Goal: Contribute content: Add original content to the website for others to see

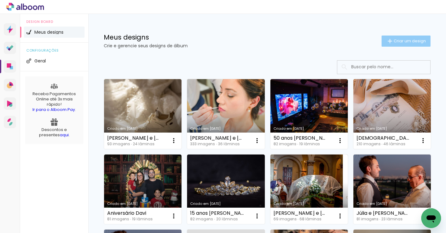
click at [406, 41] on span "Criar um design" at bounding box center [409, 41] width 32 height 4
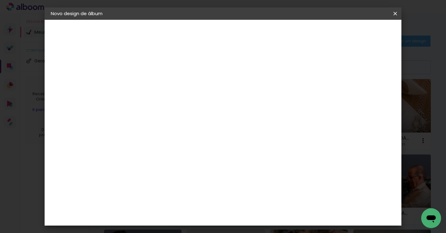
click at [152, 84] on input at bounding box center [152, 83] width 0 height 10
type input "[PERSON_NAME] e [PERSON_NAME]"
type paper-input "[PERSON_NAME] e [PERSON_NAME]"
click at [0, 0] on slot "Avançar" at bounding box center [0, 0] width 0 height 0
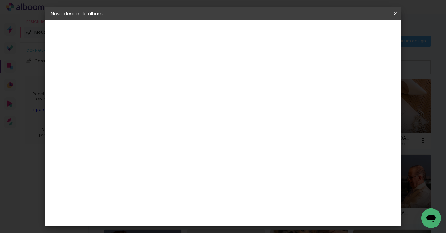
click at [175, 140] on div "Amplicolor" at bounding box center [161, 142] width 27 height 5
click at [0, 0] on slot "Avançar" at bounding box center [0, 0] width 0 height 0
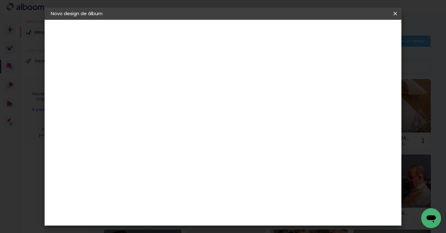
click at [361, 32] on span "Iniciar design" at bounding box center [347, 33] width 28 height 4
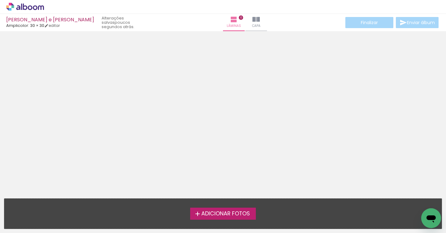
click at [224, 212] on span "Adicionar Fotos" at bounding box center [225, 214] width 49 height 6
click at [0, 0] on input "file" at bounding box center [0, 0] width 0 height 0
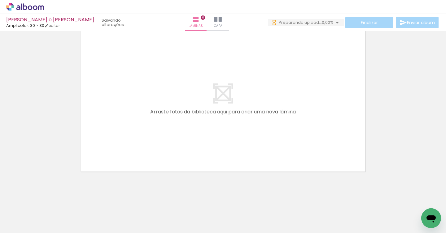
click at [254, 210] on quentale-thumb at bounding box center [269, 213] width 35 height 36
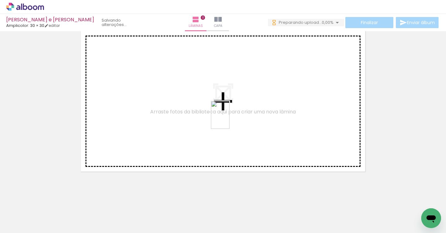
drag, startPoint x: 168, startPoint y: 209, endPoint x: 229, endPoint y: 120, distance: 108.5
click at [229, 120] on quentale-workspace at bounding box center [223, 116] width 446 height 233
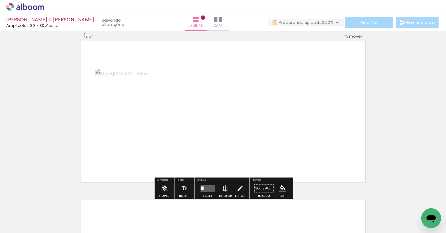
scroll to position [8, 0]
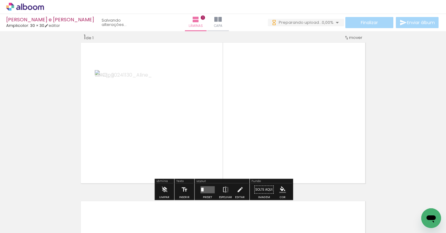
click at [206, 188] on quentale-layouter at bounding box center [207, 189] width 14 height 7
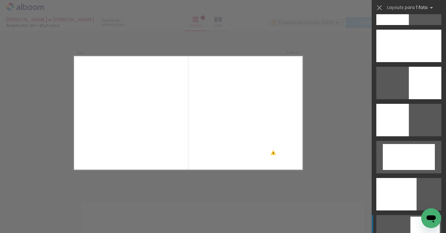
scroll to position [1327, 0]
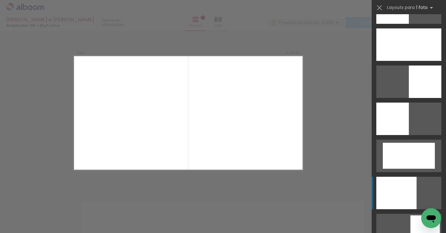
click at [411, 169] on div at bounding box center [408, 156] width 52 height 26
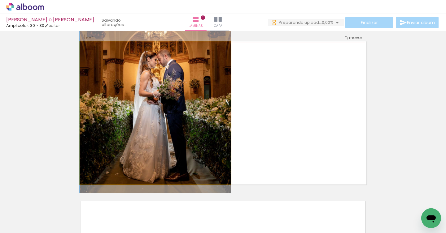
drag, startPoint x: 188, startPoint y: 127, endPoint x: 186, endPoint y: 94, distance: 33.1
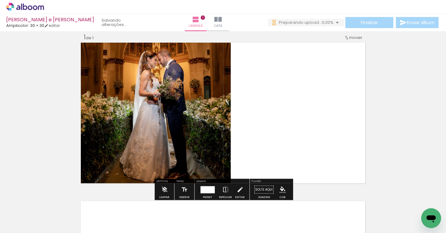
click at [183, 97] on quentale-photo at bounding box center [155, 112] width 151 height 143
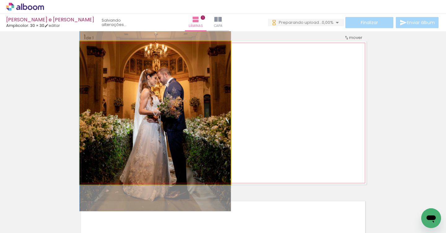
drag, startPoint x: 183, startPoint y: 97, endPoint x: 180, endPoint y: 115, distance: 18.5
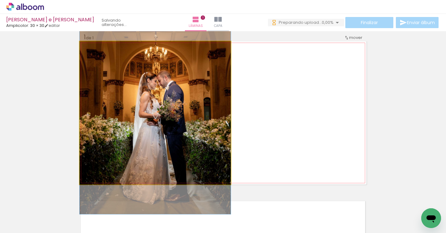
drag, startPoint x: 201, startPoint y: 117, endPoint x: 200, endPoint y: 120, distance: 3.3
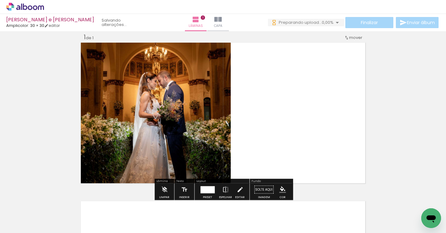
click at [402, 136] on div "Inserir lâmina 1 de 1" at bounding box center [223, 185] width 446 height 318
click at [342, 125] on quentale-layouter at bounding box center [223, 112] width 287 height 143
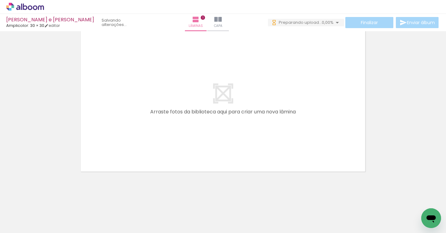
scroll to position [0, 418]
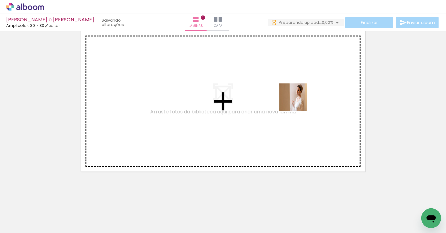
drag, startPoint x: 308, startPoint y: 214, endPoint x: 301, endPoint y: 96, distance: 118.7
click at [301, 96] on quentale-workspace at bounding box center [223, 116] width 446 height 233
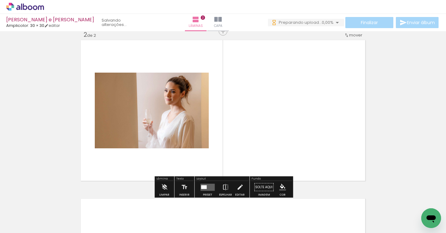
scroll to position [166, 0]
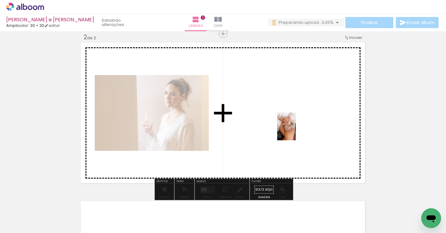
drag, startPoint x: 335, startPoint y: 214, endPoint x: 292, endPoint y: 128, distance: 96.2
click at [292, 128] on quentale-workspace at bounding box center [223, 116] width 446 height 233
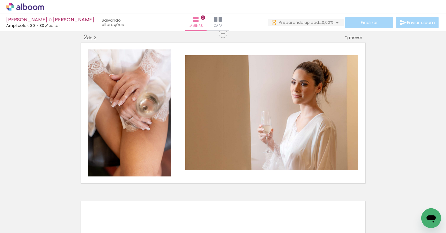
scroll to position [0, 1326]
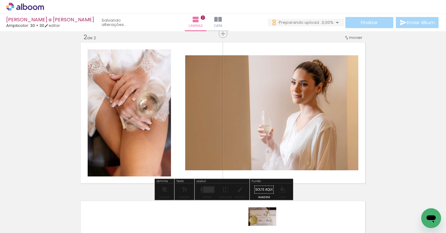
drag, startPoint x: 266, startPoint y: 216, endPoint x: 267, endPoint y: 226, distance: 10.2
click at [267, 223] on div at bounding box center [260, 212] width 31 height 20
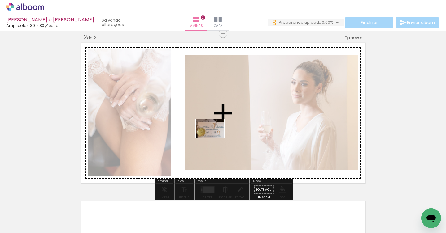
drag, startPoint x: 266, startPoint y: 209, endPoint x: 214, endPoint y: 138, distance: 87.6
click at [214, 138] on quentale-workspace at bounding box center [223, 116] width 446 height 233
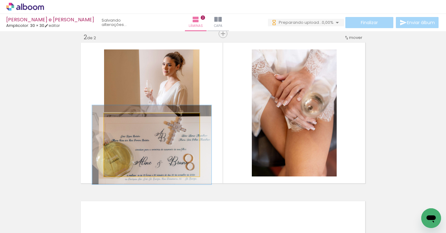
drag, startPoint x: 118, startPoint y: 119, endPoint x: 123, endPoint y: 119, distance: 5.3
click at [123, 119] on div at bounding box center [124, 120] width 6 height 6
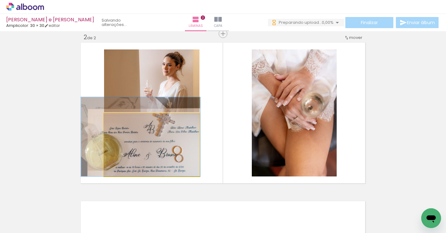
drag, startPoint x: 158, startPoint y: 157, endPoint x: 147, endPoint y: 141, distance: 19.1
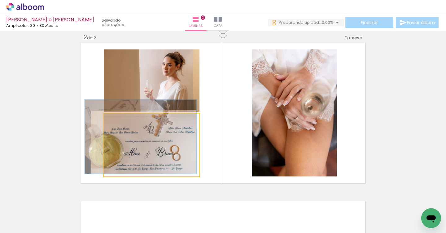
type paper-slider "117"
click at [123, 119] on div at bounding box center [123, 120] width 6 height 6
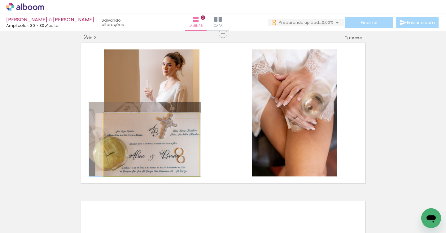
drag, startPoint x: 133, startPoint y: 132, endPoint x: 137, endPoint y: 131, distance: 4.4
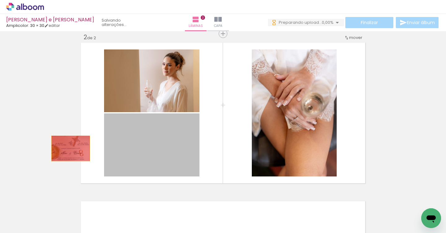
drag, startPoint x: 130, startPoint y: 148, endPoint x: 54, endPoint y: 148, distance: 75.8
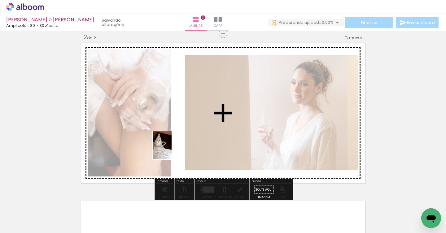
drag, startPoint x: 222, startPoint y: 212, endPoint x: 170, endPoint y: 149, distance: 82.6
click at [170, 149] on quentale-workspace at bounding box center [223, 116] width 446 height 233
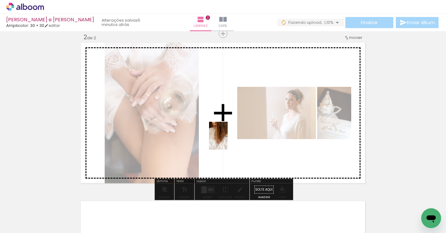
drag, startPoint x: 159, startPoint y: 214, endPoint x: 231, endPoint y: 140, distance: 102.6
click at [231, 140] on quentale-workspace at bounding box center [223, 116] width 446 height 233
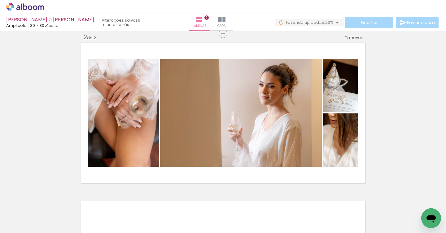
scroll to position [0, 400]
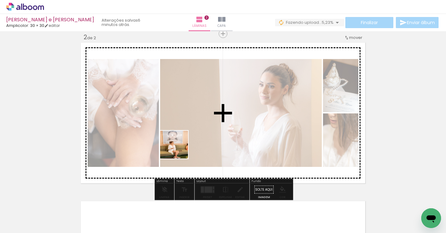
drag, startPoint x: 184, startPoint y: 216, endPoint x: 179, endPoint y: 131, distance: 85.9
click at [179, 131] on quentale-workspace at bounding box center [223, 116] width 446 height 233
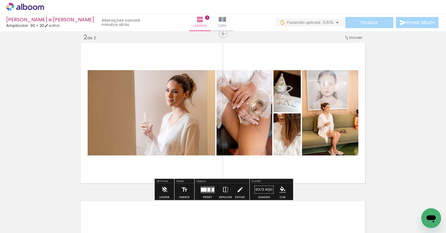
click at [204, 189] on div at bounding box center [204, 190] width 6 height 4
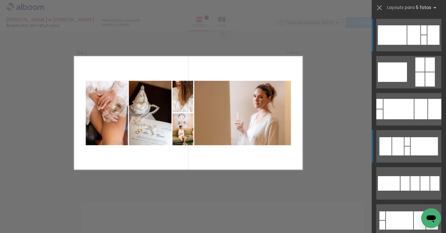
click at [415, 72] on div at bounding box center [419, 65] width 9 height 14
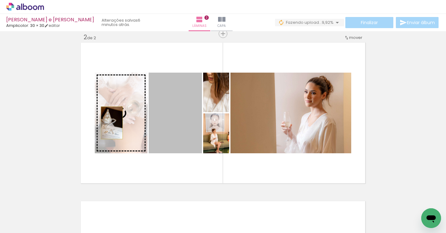
drag, startPoint x: 179, startPoint y: 124, endPoint x: 112, endPoint y: 123, distance: 67.5
click at [0, 0] on slot at bounding box center [0, 0] width 0 height 0
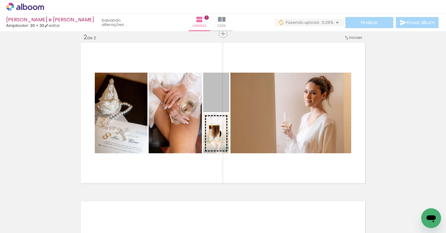
drag, startPoint x: 213, startPoint y: 100, endPoint x: 214, endPoint y: 134, distance: 34.1
click at [0, 0] on slot at bounding box center [0, 0] width 0 height 0
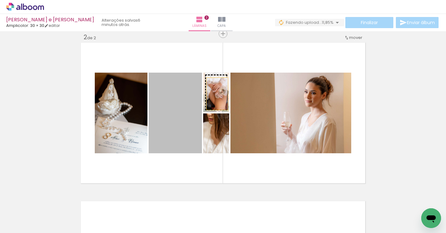
drag, startPoint x: 176, startPoint y: 114, endPoint x: 217, endPoint y: 94, distance: 46.4
click at [0, 0] on slot at bounding box center [0, 0] width 0 height 0
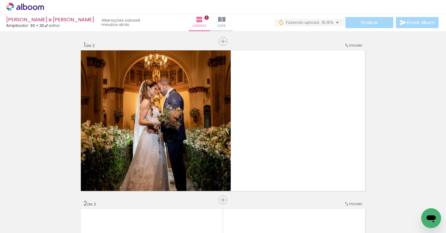
scroll to position [0, 400]
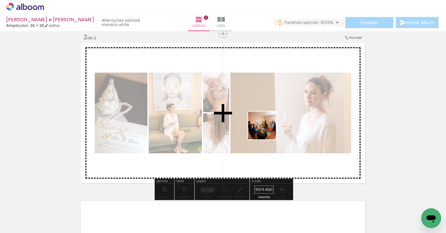
drag, startPoint x: 224, startPoint y: 216, endPoint x: 267, endPoint y: 130, distance: 95.5
click at [267, 130] on quentale-workspace at bounding box center [223, 116] width 446 height 233
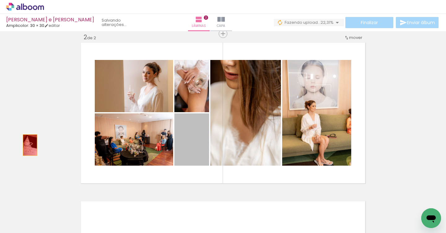
drag, startPoint x: 188, startPoint y: 137, endPoint x: 30, endPoint y: 145, distance: 158.3
click at [30, 145] on div "Inserir lâmina 1 de 2 Inserir lâmina 2 de 2" at bounding box center [223, 105] width 446 height 477
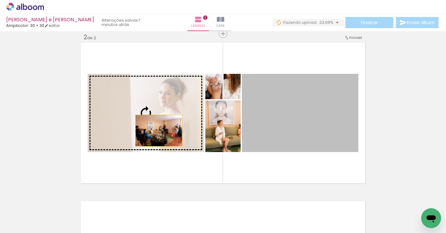
drag, startPoint x: 283, startPoint y: 130, endPoint x: 152, endPoint y: 129, distance: 131.2
click at [0, 0] on slot at bounding box center [0, 0] width 0 height 0
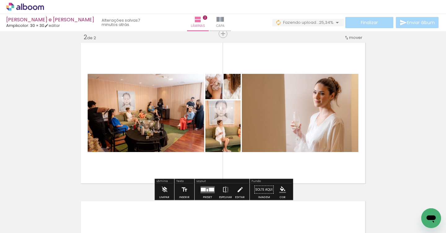
click at [251, 78] on div at bounding box center [256, 80] width 10 height 10
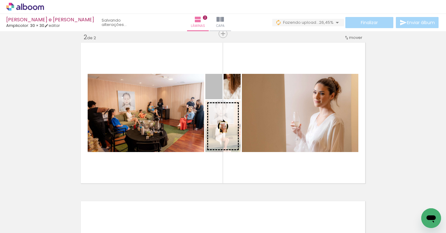
drag, startPoint x: 206, startPoint y: 80, endPoint x: 223, endPoint y: 127, distance: 50.2
click at [0, 0] on slot at bounding box center [0, 0] width 0 height 0
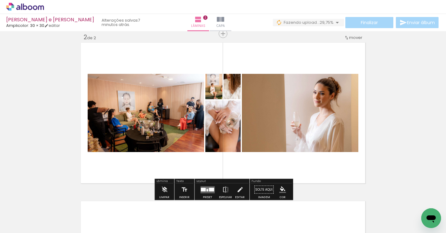
click at [209, 188] on div at bounding box center [211, 190] width 5 height 4
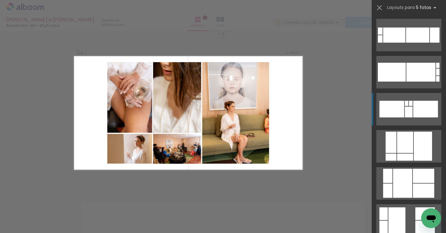
scroll to position [261, 0]
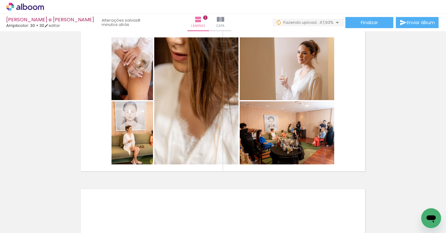
scroll to position [179, 0]
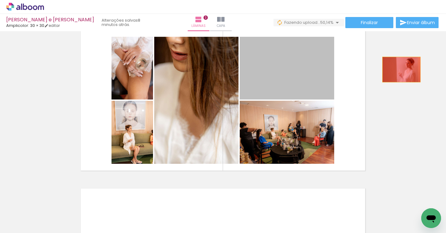
drag, startPoint x: 299, startPoint y: 63, endPoint x: 401, endPoint y: 70, distance: 102.7
click at [401, 70] on div "Inserir lâmina 1 de 2 Inserir lâmina 2 de 2" at bounding box center [223, 92] width 446 height 477
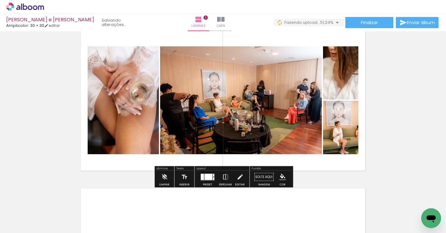
click at [204, 178] on div at bounding box center [208, 177] width 8 height 6
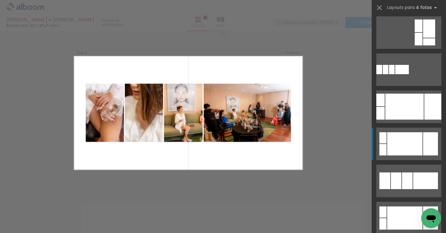
scroll to position [114, 0]
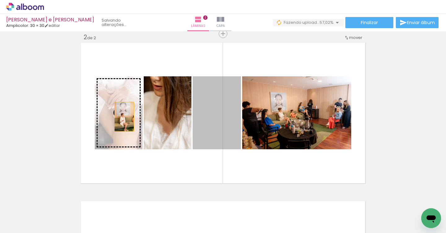
drag, startPoint x: 211, startPoint y: 114, endPoint x: 124, endPoint y: 117, distance: 87.0
click at [0, 0] on slot at bounding box center [0, 0] width 0 height 0
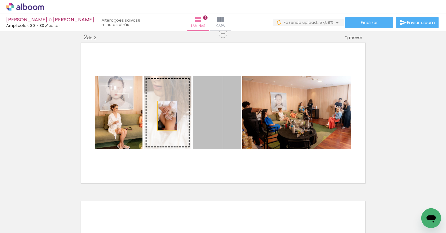
drag, startPoint x: 207, startPoint y: 120, endPoint x: 164, endPoint y: 115, distance: 43.2
click at [0, 0] on slot at bounding box center [0, 0] width 0 height 0
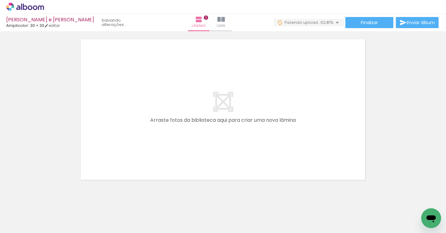
scroll to position [0, 0]
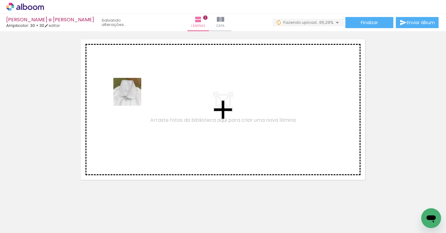
drag, startPoint x: 61, startPoint y: 213, endPoint x: 138, endPoint y: 88, distance: 146.3
click at [138, 88] on quentale-workspace at bounding box center [223, 116] width 446 height 233
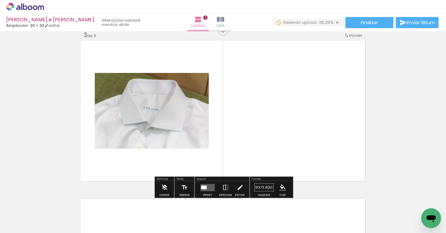
scroll to position [325, 0]
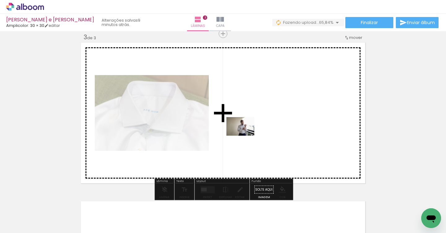
drag, startPoint x: 109, startPoint y: 209, endPoint x: 253, endPoint y: 133, distance: 162.9
click at [253, 133] on quentale-workspace at bounding box center [223, 116] width 446 height 233
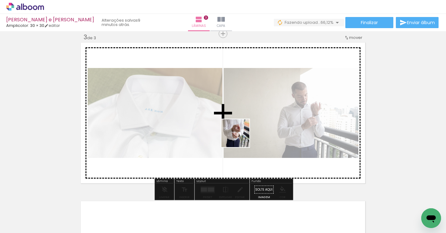
drag, startPoint x: 135, startPoint y: 210, endPoint x: 254, endPoint y: 134, distance: 141.5
click at [254, 134] on quentale-workspace at bounding box center [223, 116] width 446 height 233
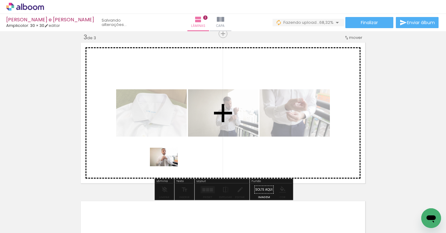
drag, startPoint x: 170, startPoint y: 213, endPoint x: 169, endPoint y: 164, distance: 48.6
click at [169, 164] on quentale-workspace at bounding box center [223, 116] width 446 height 233
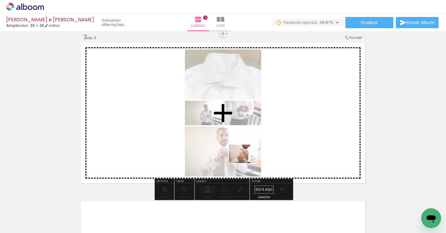
drag, startPoint x: 197, startPoint y: 215, endPoint x: 254, endPoint y: 158, distance: 80.5
click at [254, 158] on quentale-workspace at bounding box center [223, 116] width 446 height 233
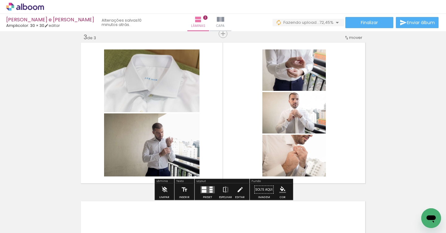
click at [206, 189] on quentale-layouter at bounding box center [207, 189] width 14 height 7
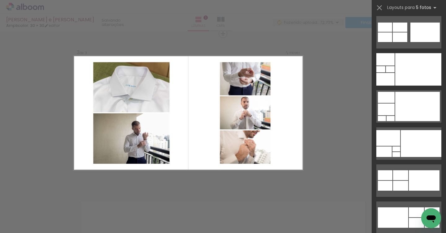
scroll to position [0, 0]
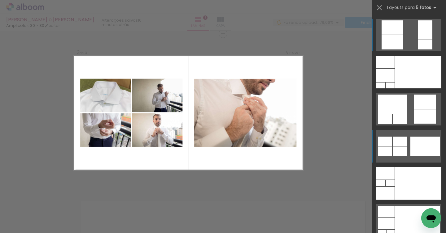
click at [414, 88] on div at bounding box center [418, 72] width 46 height 32
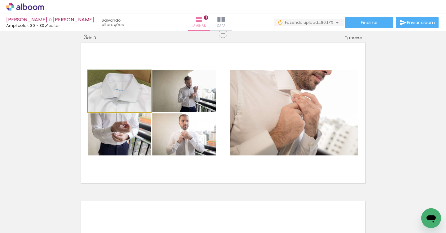
click at [130, 91] on quentale-photo at bounding box center [119, 91] width 63 height 42
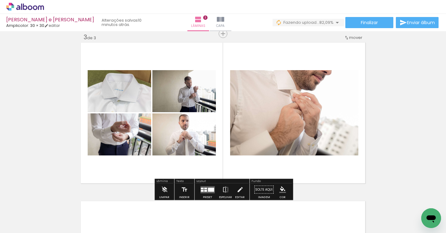
click at [205, 189] on quentale-layouter at bounding box center [207, 189] width 14 height 7
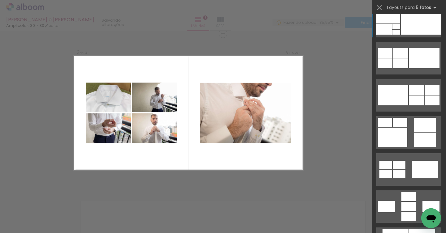
scroll to position [241, 0]
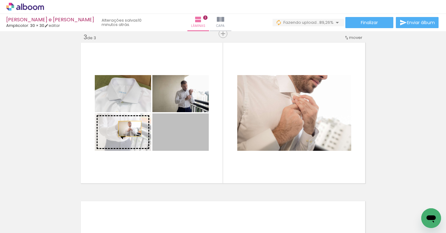
drag, startPoint x: 186, startPoint y: 130, endPoint x: 130, endPoint y: 129, distance: 56.3
click at [0, 0] on slot at bounding box center [0, 0] width 0 height 0
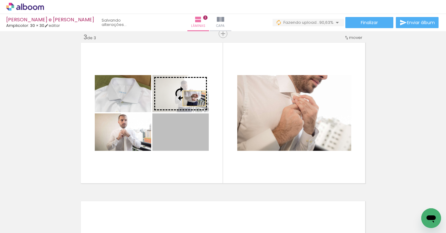
drag, startPoint x: 195, startPoint y: 135, endPoint x: 193, endPoint y: 97, distance: 38.4
click at [0, 0] on slot at bounding box center [0, 0] width 0 height 0
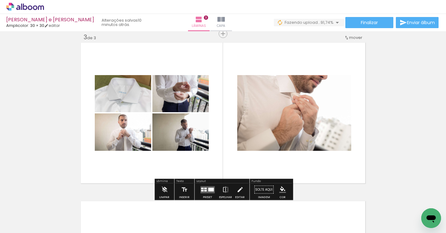
click at [233, 111] on quentale-layouter at bounding box center [223, 112] width 287 height 143
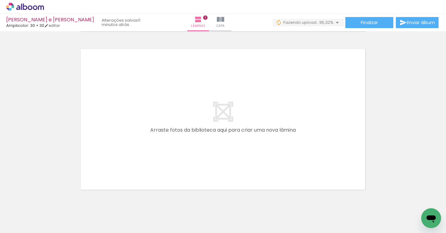
scroll to position [0, 123]
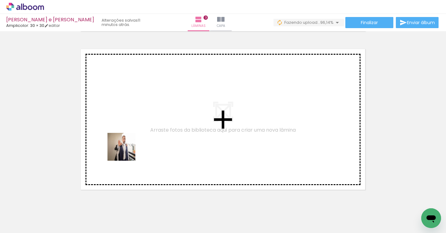
drag, startPoint x: 122, startPoint y: 211, endPoint x: 126, endPoint y: 142, distance: 68.5
click at [126, 142] on quentale-workspace at bounding box center [223, 116] width 446 height 233
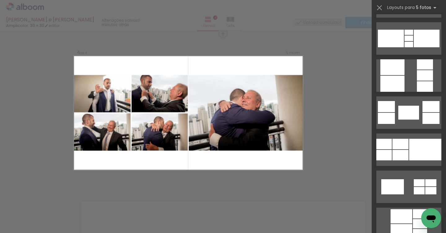
scroll to position [963, 0]
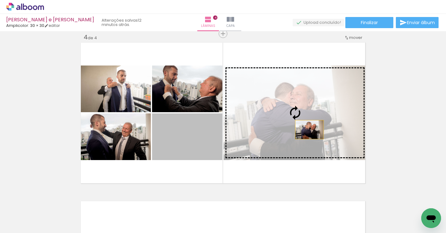
drag, startPoint x: 203, startPoint y: 141, endPoint x: 309, endPoint y: 130, distance: 106.5
click at [0, 0] on slot at bounding box center [0, 0] width 0 height 0
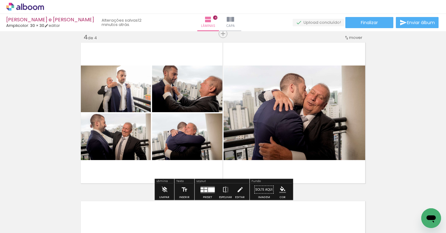
click at [299, 117] on quentale-photo at bounding box center [294, 113] width 143 height 95
click at [284, 137] on quentale-photo at bounding box center [294, 113] width 143 height 95
click at [237, 190] on iron-icon at bounding box center [239, 190] width 7 height 12
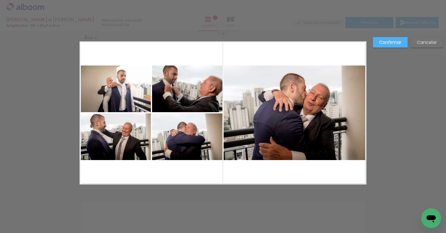
click at [324, 84] on quentale-photo at bounding box center [294, 113] width 143 height 95
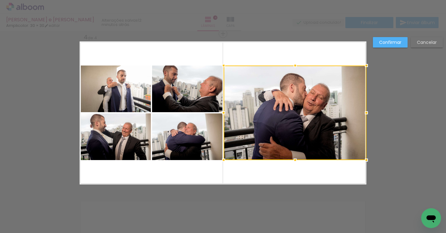
click at [0, 0] on slot "Confirmar" at bounding box center [0, 0] width 0 height 0
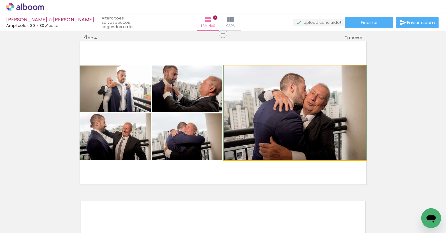
click at [288, 115] on quentale-photo at bounding box center [294, 113] width 143 height 95
click at [239, 72] on div at bounding box center [238, 72] width 6 height 6
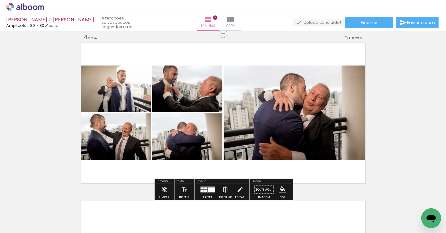
click at [89, 72] on iron-icon at bounding box center [86, 72] width 6 height 6
click at [306, 111] on quentale-photo at bounding box center [294, 113] width 143 height 95
click at [285, 132] on quentale-photo at bounding box center [294, 113] width 143 height 95
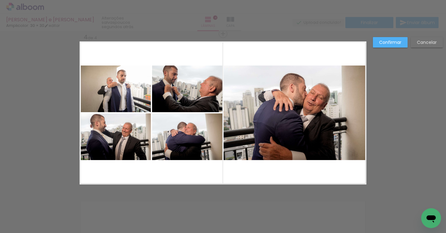
click at [344, 75] on quentale-photo at bounding box center [294, 113] width 143 height 95
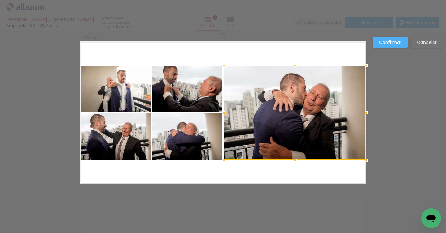
click at [0, 0] on slot "Confirmar" at bounding box center [0, 0] width 0 height 0
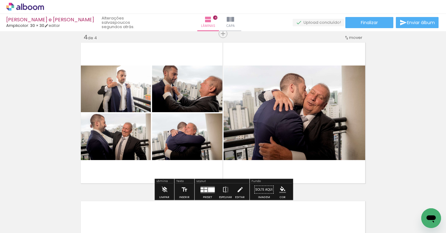
click at [297, 104] on quentale-photo at bounding box center [294, 113] width 143 height 95
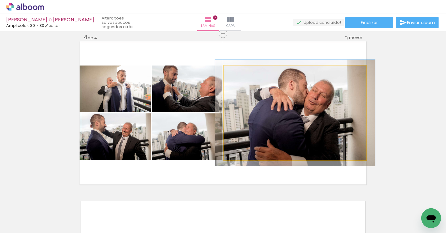
type paper-slider "112"
click at [242, 73] on div at bounding box center [241, 72] width 6 height 6
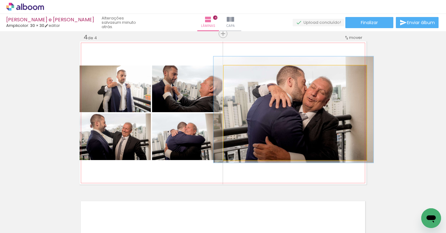
drag, startPoint x: 302, startPoint y: 106, endPoint x: 300, endPoint y: 103, distance: 3.5
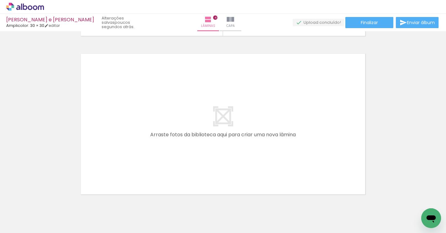
scroll to position [0, 258]
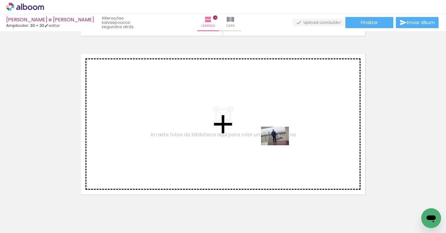
drag, startPoint x: 258, startPoint y: 216, endPoint x: 281, endPoint y: 143, distance: 76.2
click at [281, 143] on quentale-workspace at bounding box center [223, 116] width 446 height 233
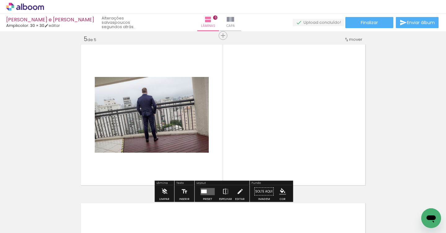
scroll to position [643, 0]
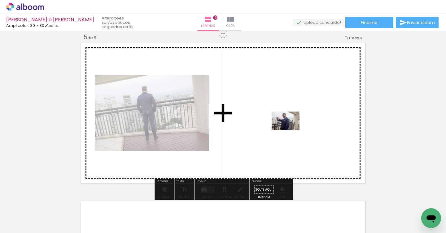
drag, startPoint x: 290, startPoint y: 214, endPoint x: 289, endPoint y: 126, distance: 87.9
click at [289, 126] on quentale-workspace at bounding box center [223, 116] width 446 height 233
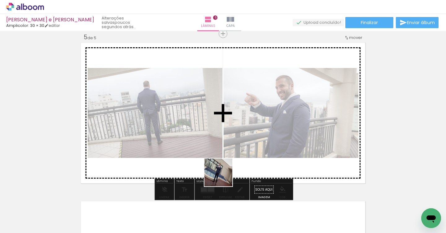
drag, startPoint x: 228, startPoint y: 217, endPoint x: 221, endPoint y: 136, distance: 80.8
click at [221, 136] on quentale-workspace at bounding box center [223, 116] width 446 height 233
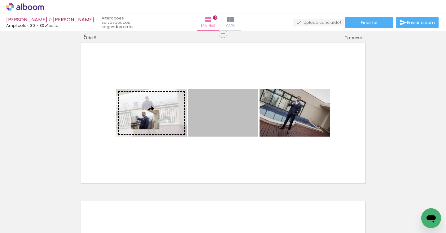
drag, startPoint x: 203, startPoint y: 120, endPoint x: 145, endPoint y: 120, distance: 57.6
click at [0, 0] on slot at bounding box center [0, 0] width 0 height 0
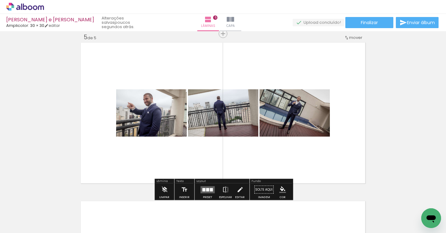
click at [204, 189] on quentale-layouter at bounding box center [207, 189] width 14 height 7
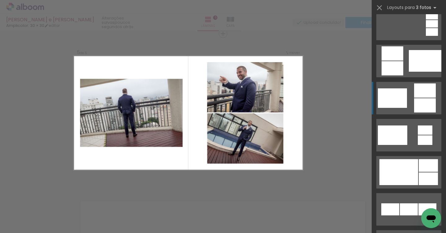
scroll to position [161, 0]
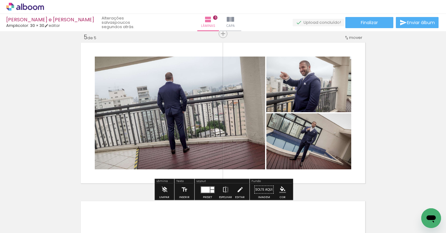
click at [232, 106] on quentale-photo at bounding box center [180, 113] width 170 height 113
click at [225, 189] on iron-icon at bounding box center [225, 190] width 7 height 12
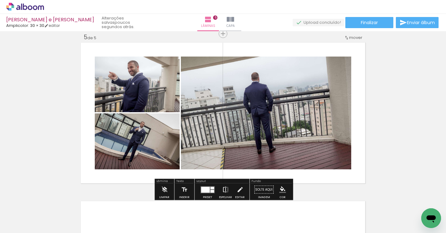
click at [225, 189] on iron-icon at bounding box center [225, 190] width 7 height 12
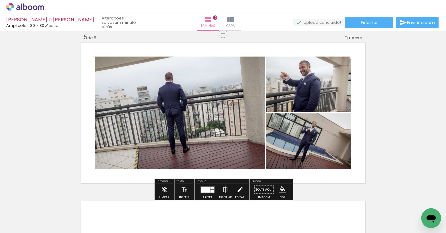
click at [237, 189] on iron-icon at bounding box center [239, 190] width 7 height 12
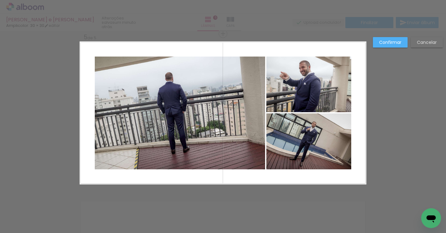
click at [232, 132] on quentale-photo at bounding box center [180, 113] width 170 height 113
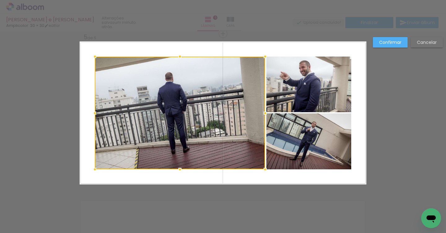
click at [265, 169] on div at bounding box center [265, 169] width 12 height 12
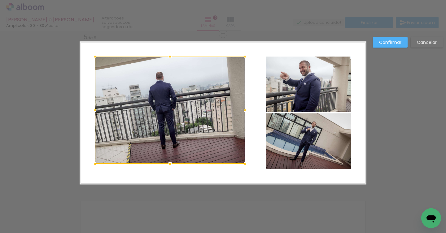
drag, startPoint x: 265, startPoint y: 169, endPoint x: 245, endPoint y: 170, distance: 19.5
click at [245, 164] on div at bounding box center [245, 164] width 12 height 12
click at [0, 0] on slot "Cancelar" at bounding box center [0, 0] width 0 height 0
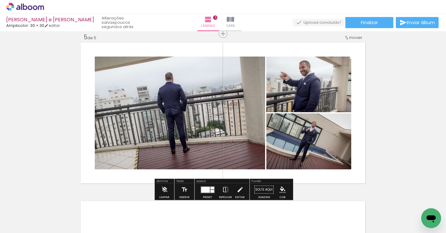
click at [210, 116] on quentale-photo at bounding box center [180, 113] width 170 height 113
click at [280, 189] on iron-icon "color picker" at bounding box center [282, 190] width 7 height 7
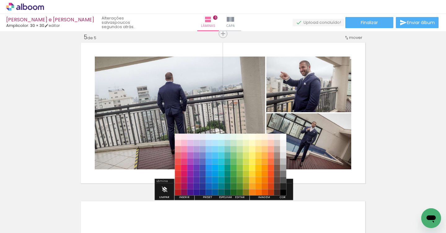
click at [280, 189] on paper-item "#212121" at bounding box center [283, 186] width 6 height 6
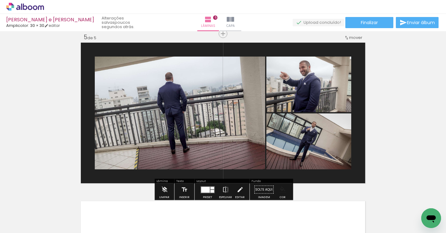
click at [282, 189] on iron-icon "color picker" at bounding box center [282, 190] width 7 height 7
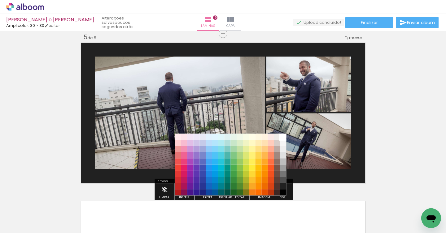
click at [283, 136] on paper-item "#ffffff" at bounding box center [283, 137] width 6 height 6
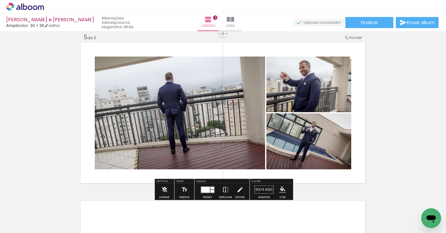
click at [224, 188] on iron-icon at bounding box center [225, 190] width 7 height 12
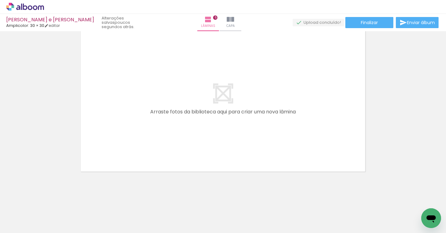
scroll to position [0, 985]
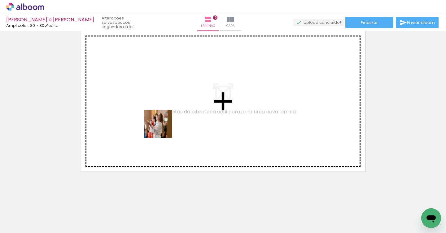
drag, startPoint x: 116, startPoint y: 212, endPoint x: 162, endPoint y: 129, distance: 95.6
click at [162, 129] on quentale-workspace at bounding box center [223, 116] width 446 height 233
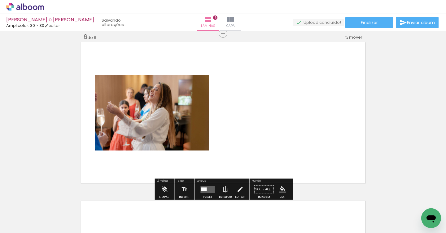
scroll to position [801, 0]
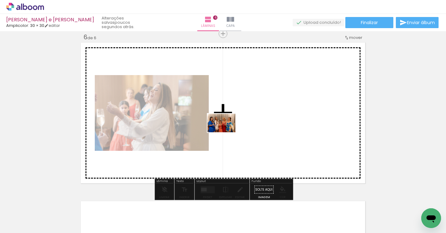
drag, startPoint x: 155, startPoint y: 211, endPoint x: 226, endPoint y: 132, distance: 106.7
click at [226, 132] on quentale-workspace at bounding box center [223, 116] width 446 height 233
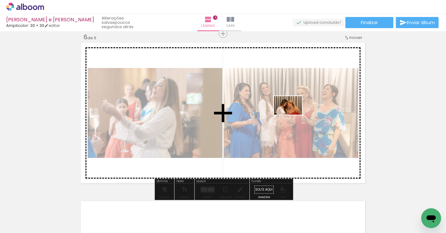
drag, startPoint x: 193, startPoint y: 210, endPoint x: 295, endPoint y: 115, distance: 139.2
click at [295, 115] on quentale-workspace at bounding box center [223, 116] width 446 height 233
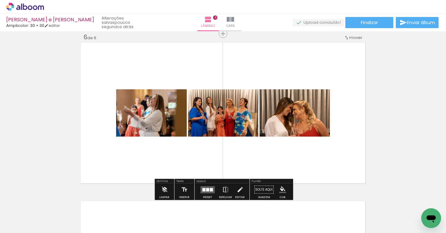
click at [206, 189] on div at bounding box center [207, 189] width 3 height 3
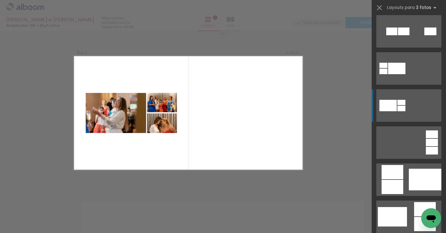
scroll to position [44, 0]
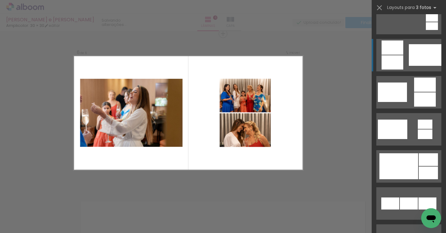
scroll to position [167, 0]
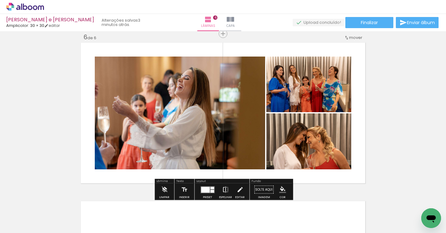
click at [223, 188] on iron-icon at bounding box center [225, 190] width 7 height 12
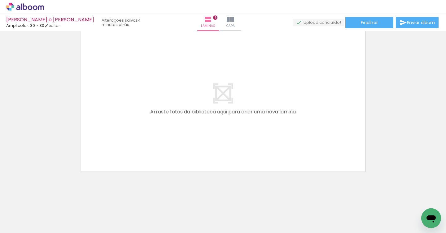
scroll to position [0, 1149]
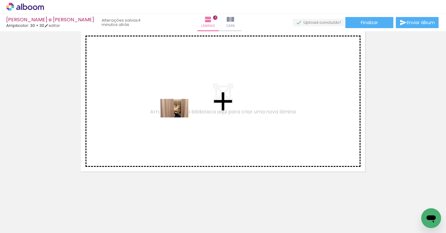
drag, startPoint x: 134, startPoint y: 214, endPoint x: 181, endPoint y: 114, distance: 110.2
click at [181, 114] on quentale-workspace at bounding box center [223, 116] width 446 height 233
